Goal: Check status: Check status

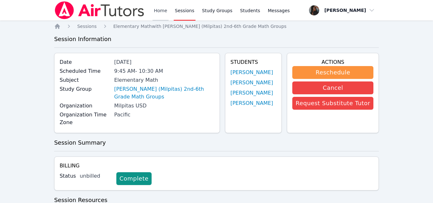
click at [162, 9] on link "Home" at bounding box center [160, 10] width 16 height 20
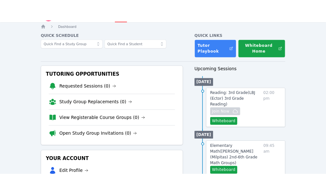
scroll to position [19, 0]
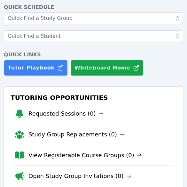
scroll to position [31, 0]
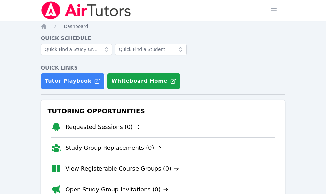
scroll to position [19, 0]
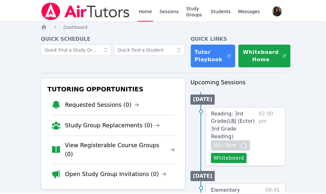
scroll to position [19, 0]
